Goal: Transaction & Acquisition: Purchase product/service

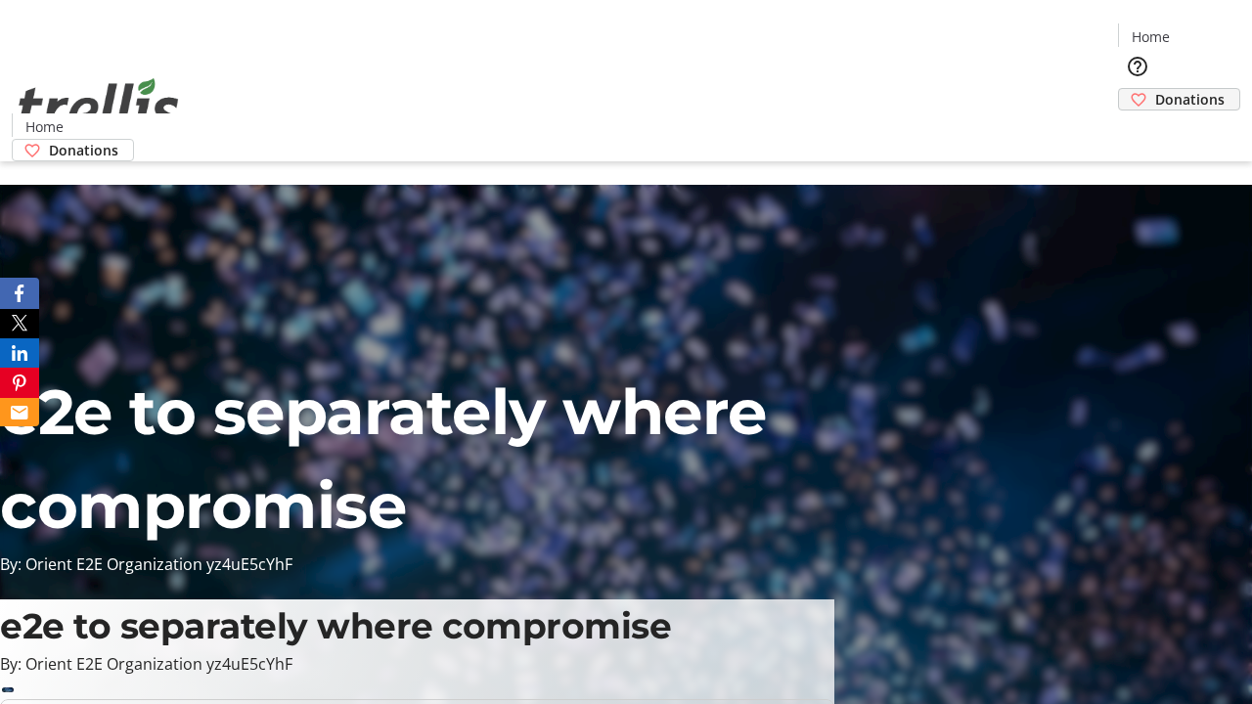
click at [1155, 89] on span "Donations" at bounding box center [1189, 99] width 69 height 21
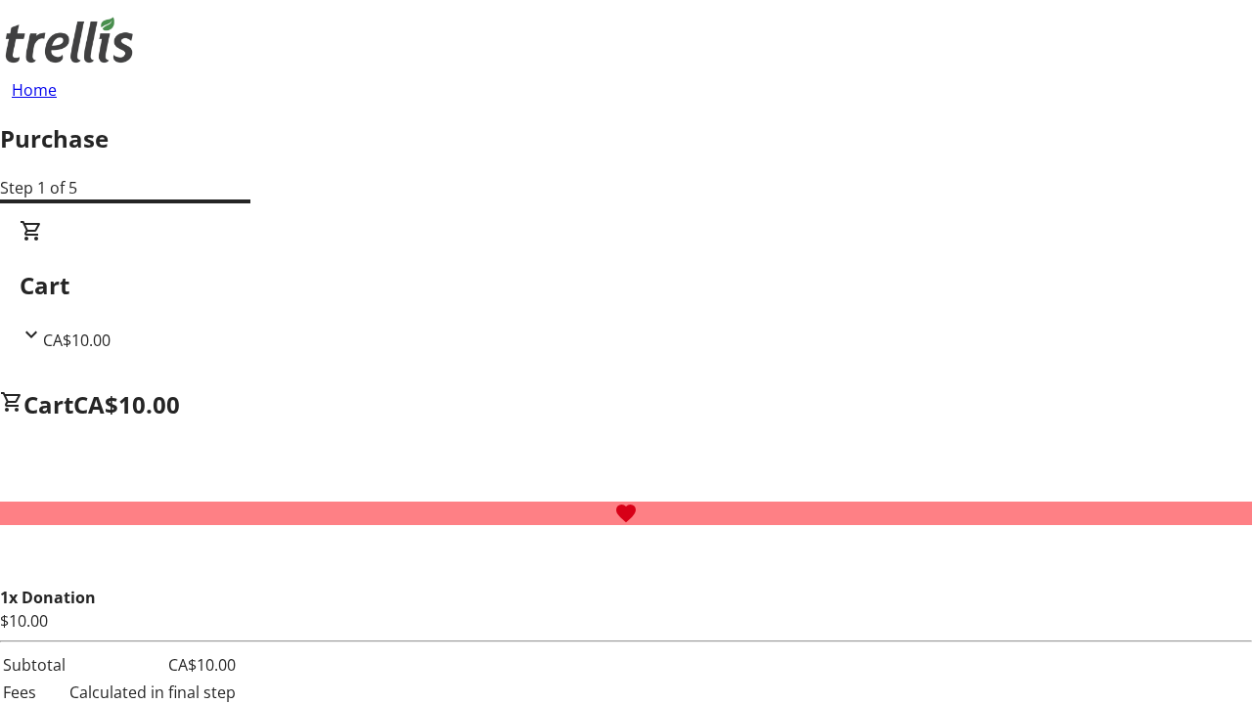
select select "CA"
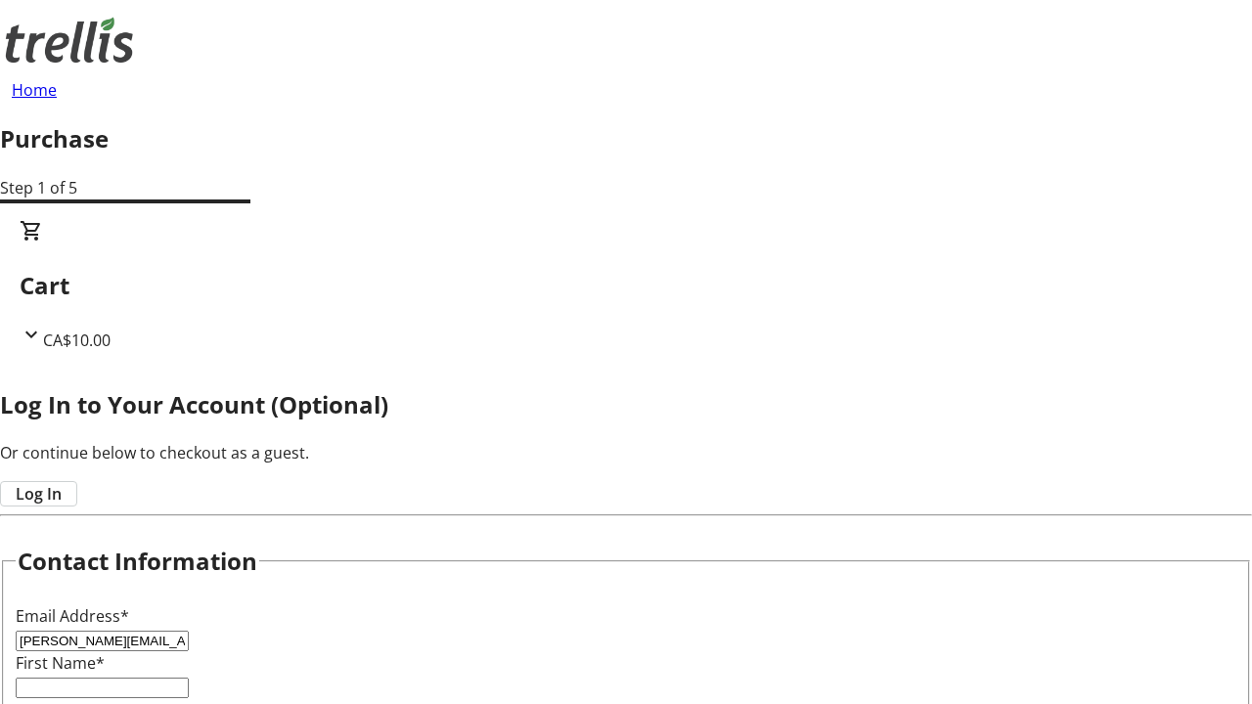
type input "[PERSON_NAME][EMAIL_ADDRESS][DOMAIN_NAME]"
type input "[PERSON_NAME]"
type input "[STREET_ADDRESS][PERSON_NAME]"
type input "Kelowna"
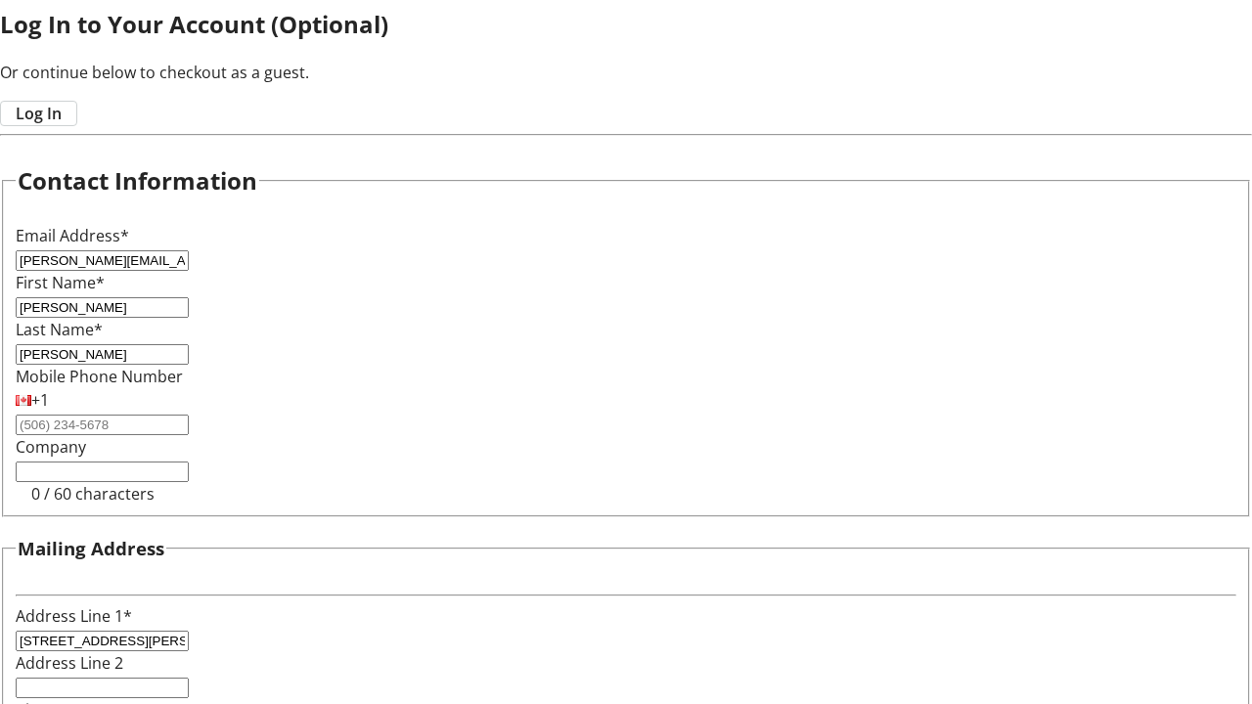
select select "BC"
type input "Kelowna"
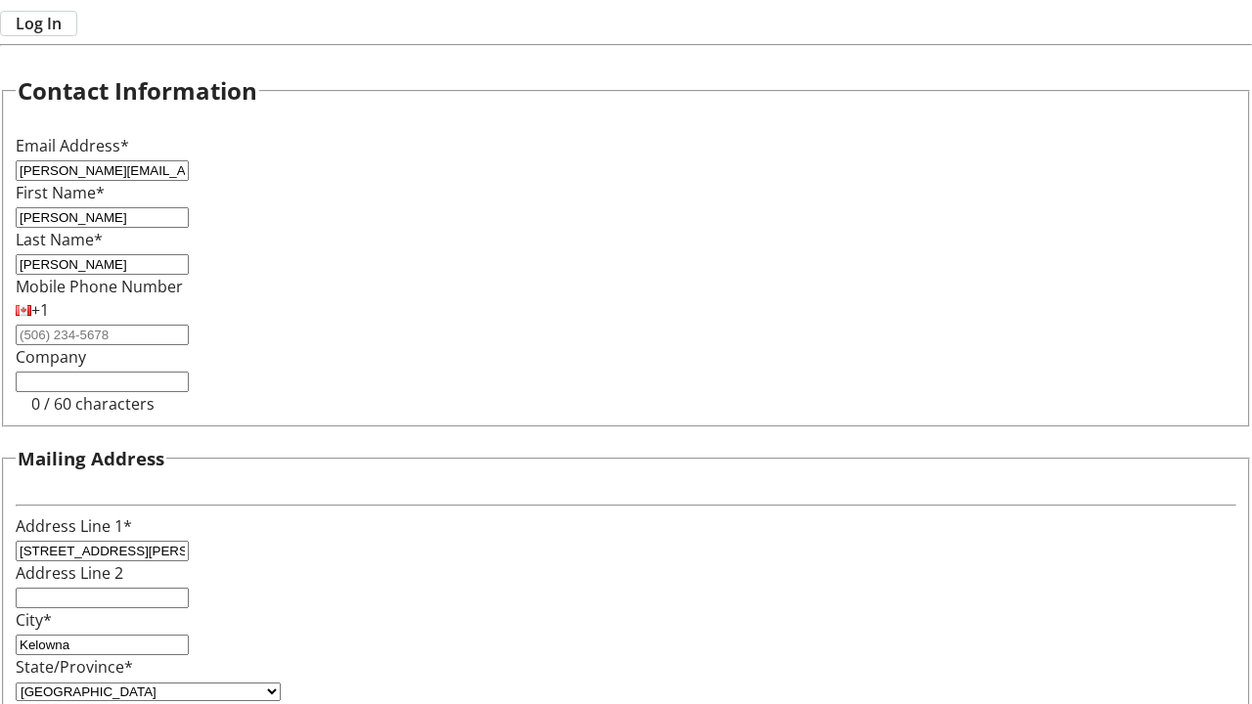
type input "V1Y 0C2"
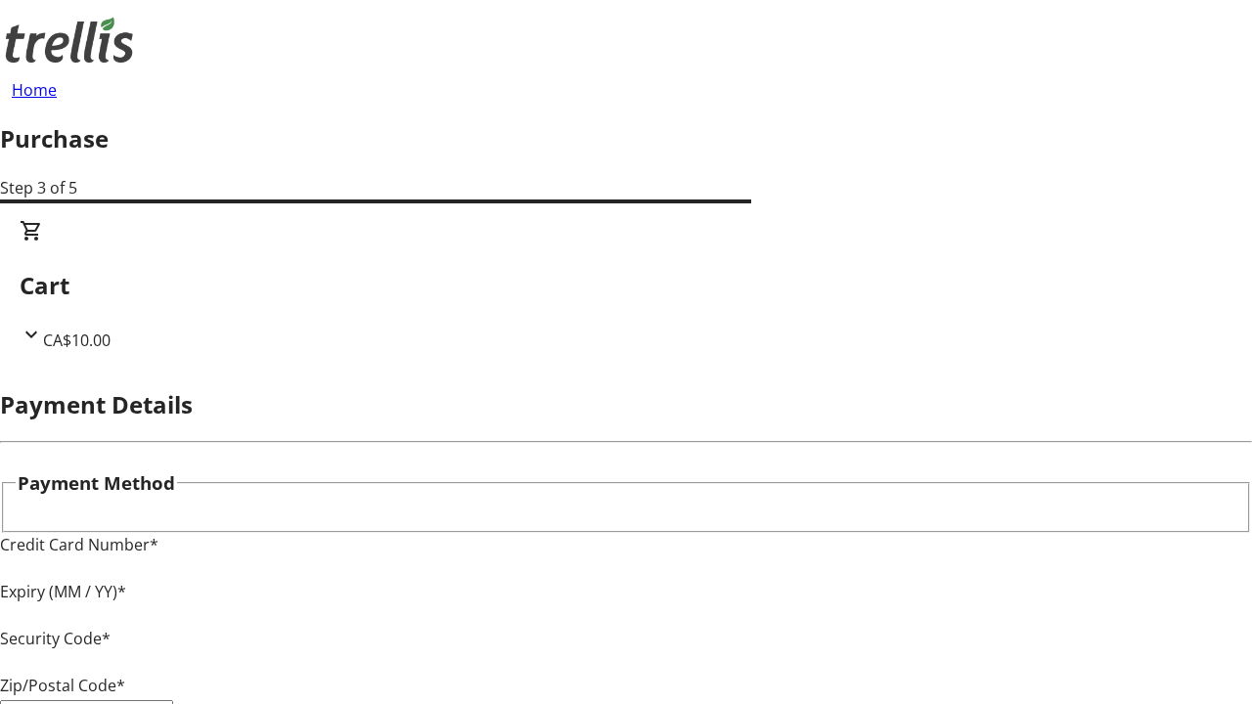
type input "V1Y 0C2"
